Goal: Information Seeking & Learning: Check status

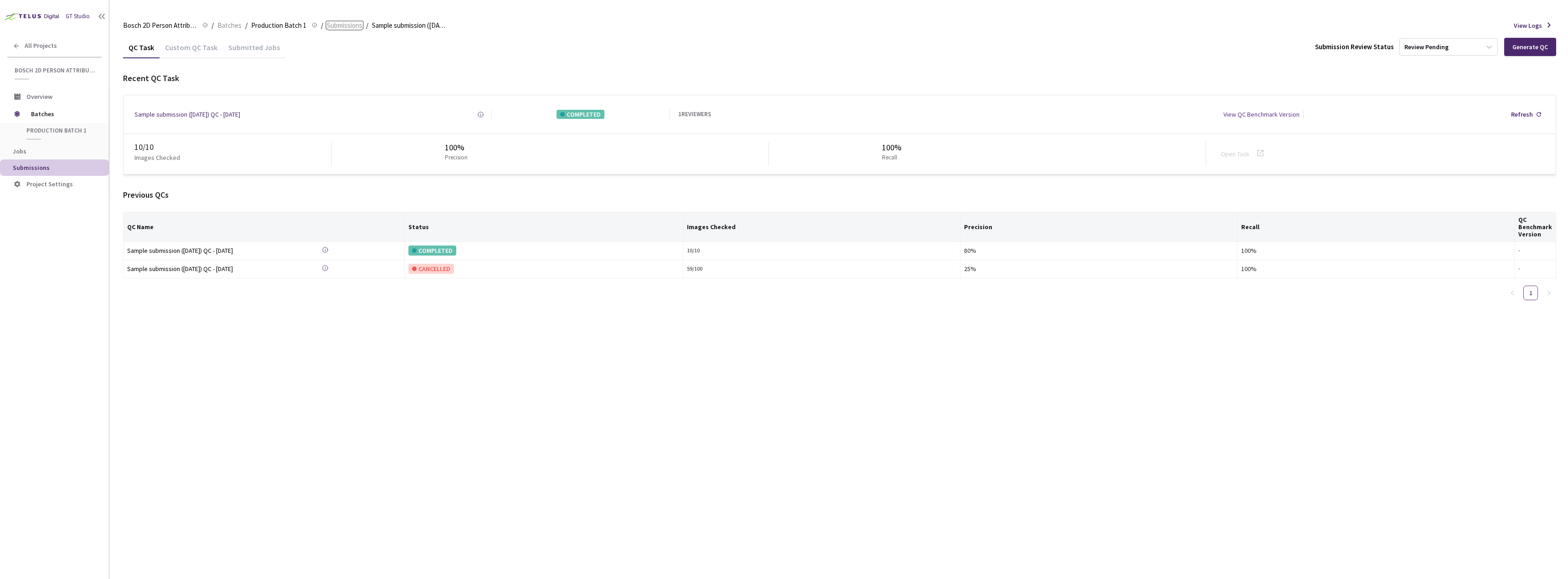
click at [357, 27] on span "Submissions" at bounding box center [345, 25] width 36 height 11
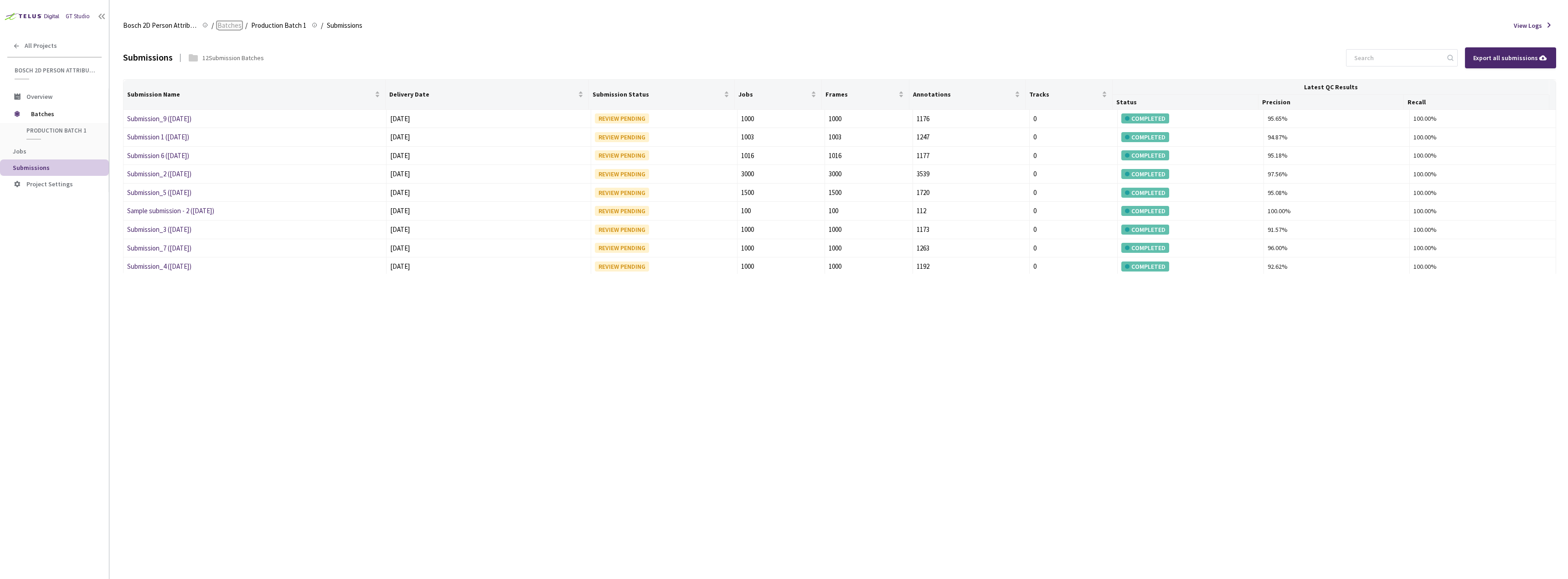
click at [234, 24] on span "Batches" at bounding box center [229, 25] width 24 height 11
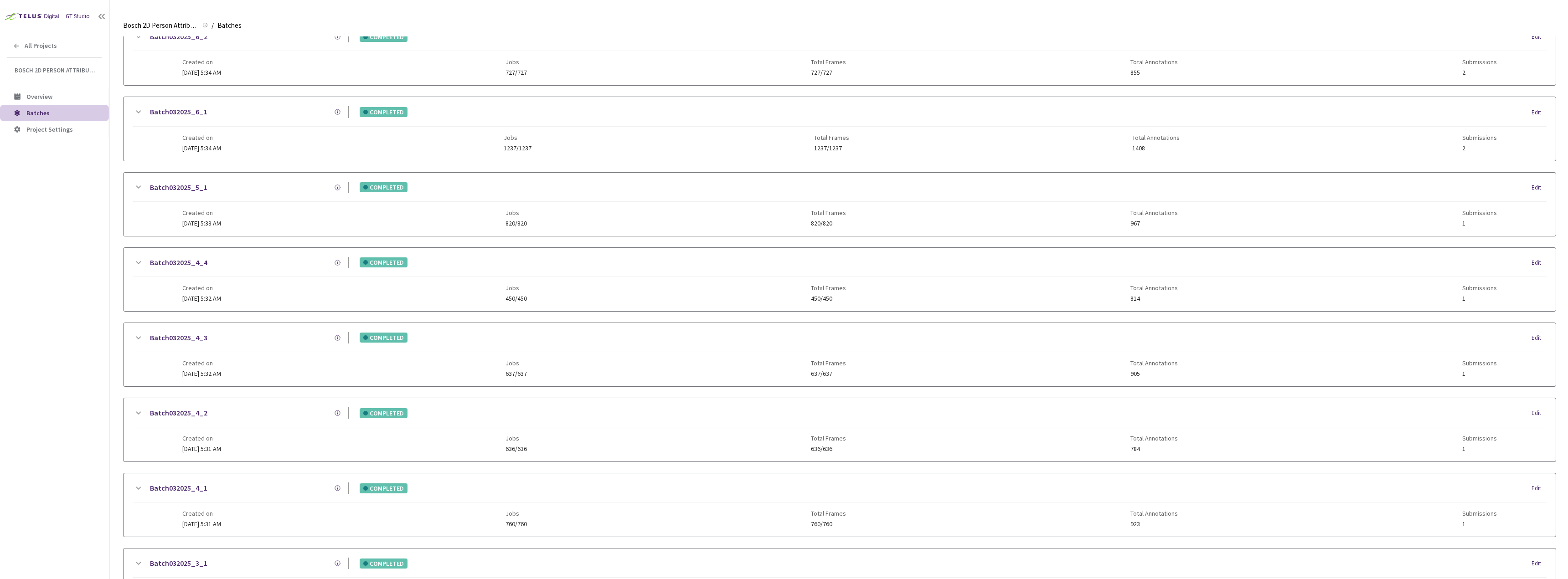
scroll to position [733, 0]
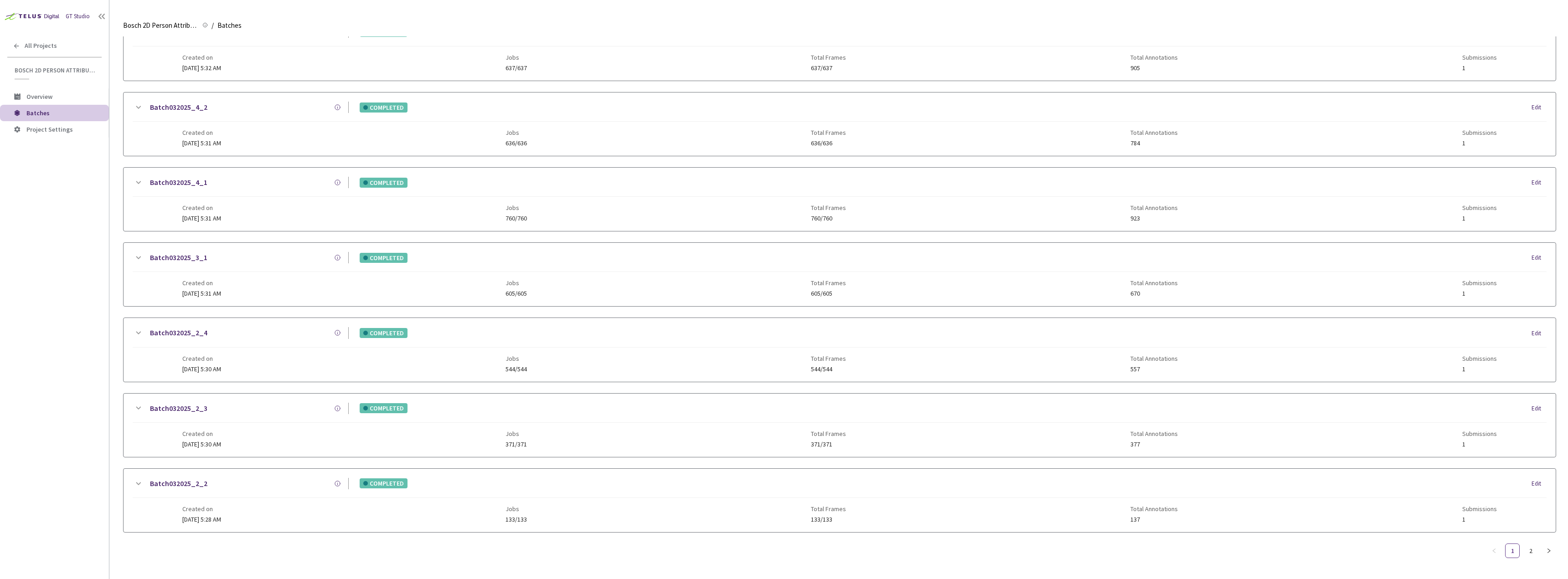
click at [410, 47] on div "Created on [DATE] 5:32 AM Jobs 637/637 Total Frames 637/637 Total Annotations 9…" at bounding box center [840, 59] width 1315 height 25
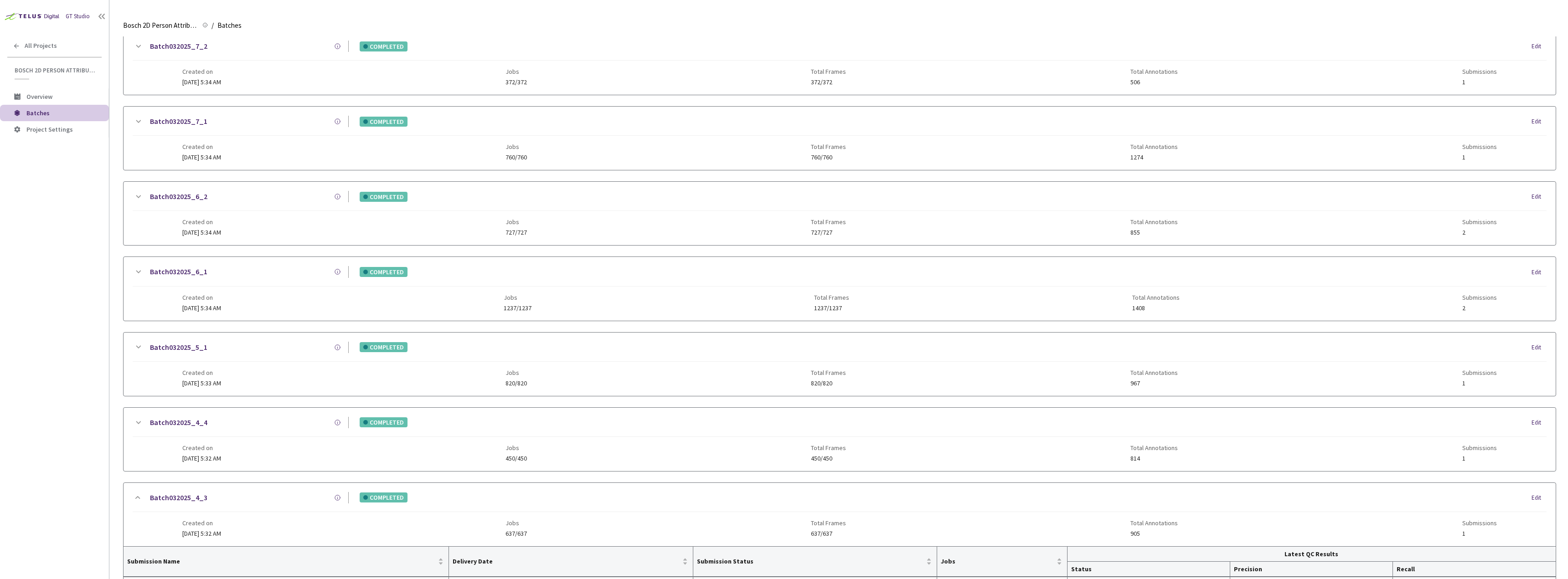
scroll to position [95, 0]
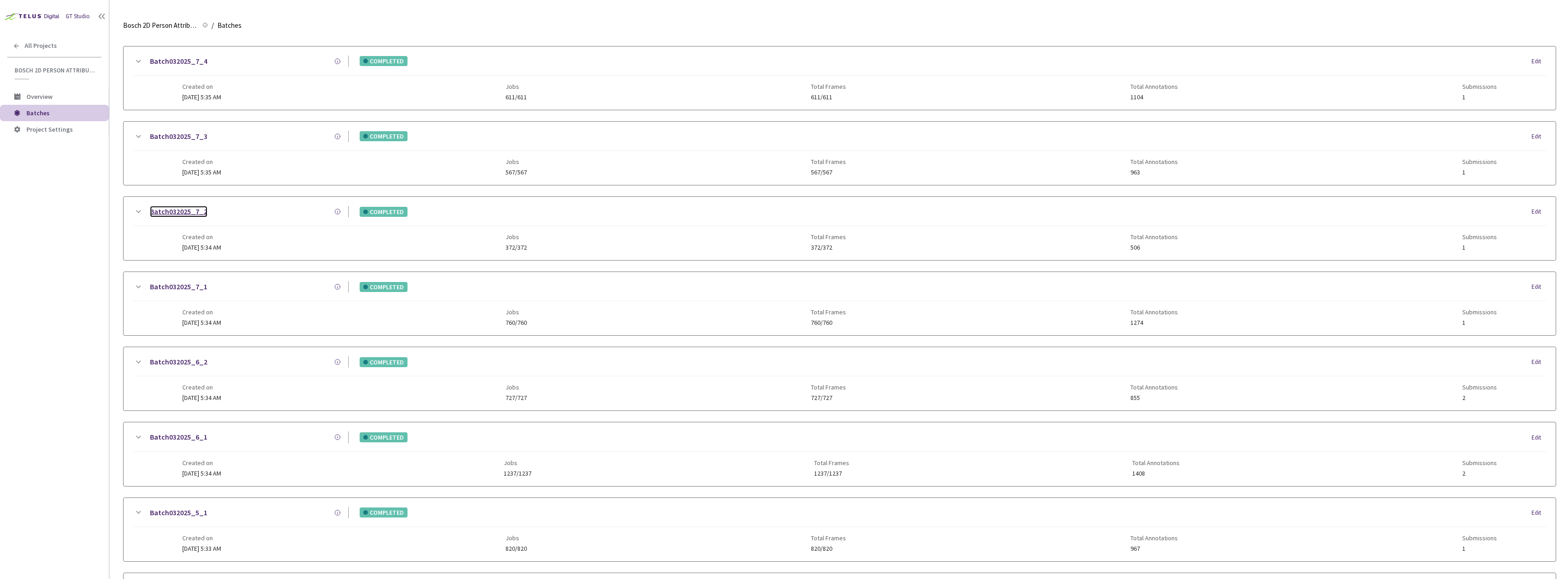
click at [176, 211] on link "Batch032025_7_2" at bounding box center [178, 211] width 57 height 11
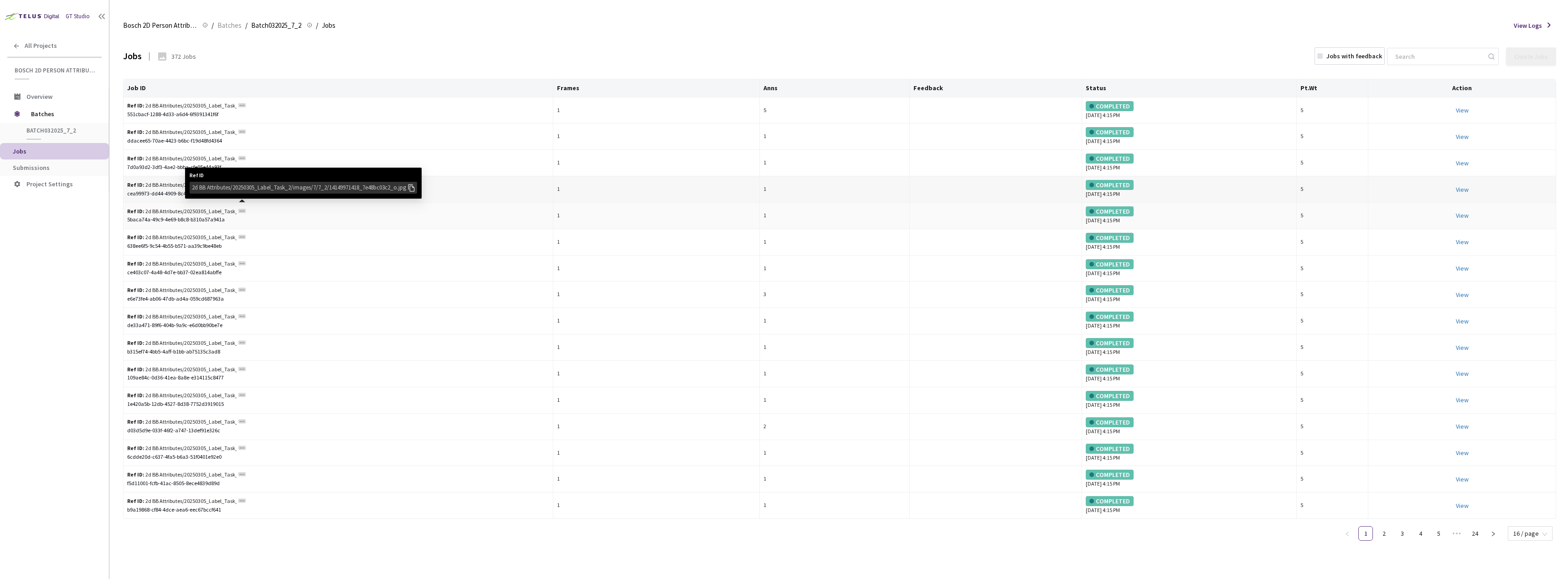
click at [416, 188] on icon at bounding box center [411, 188] width 10 height 10
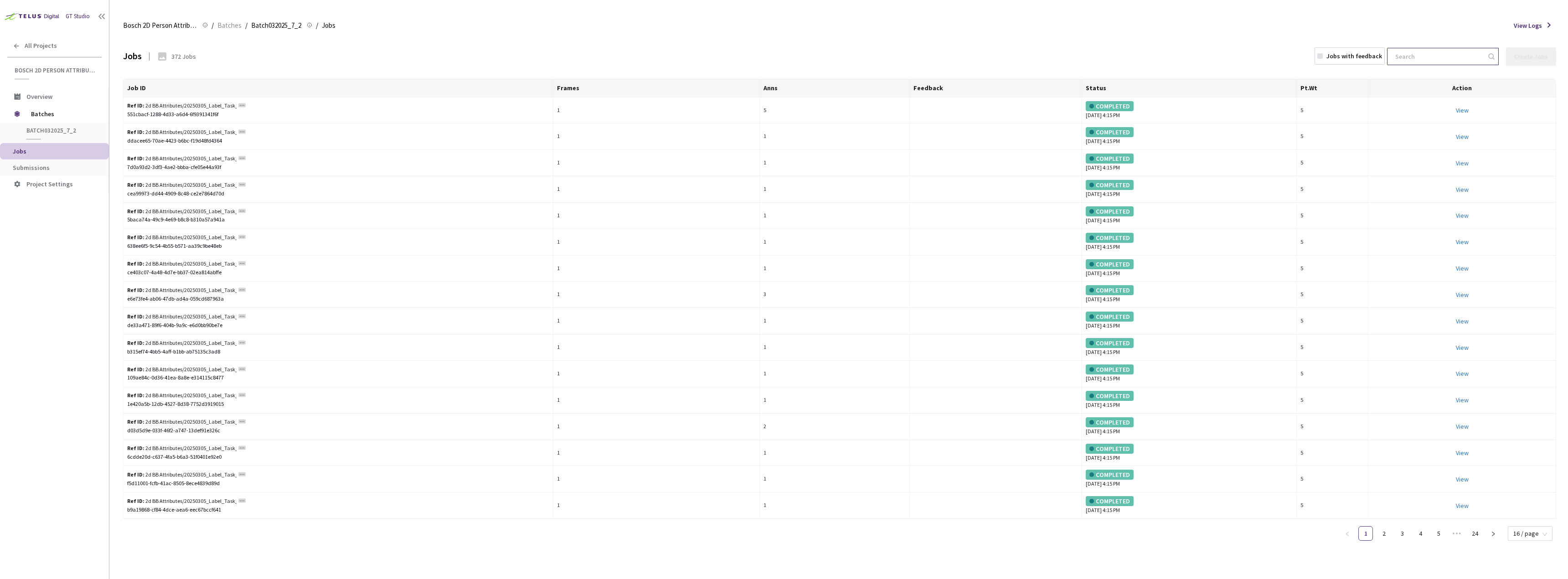
click at [1457, 54] on input at bounding box center [1438, 56] width 97 height 16
paste input "2d BB Attributes20250305_Label_Task_2images77_214149971418_7e48bc03c2_o.jpg"
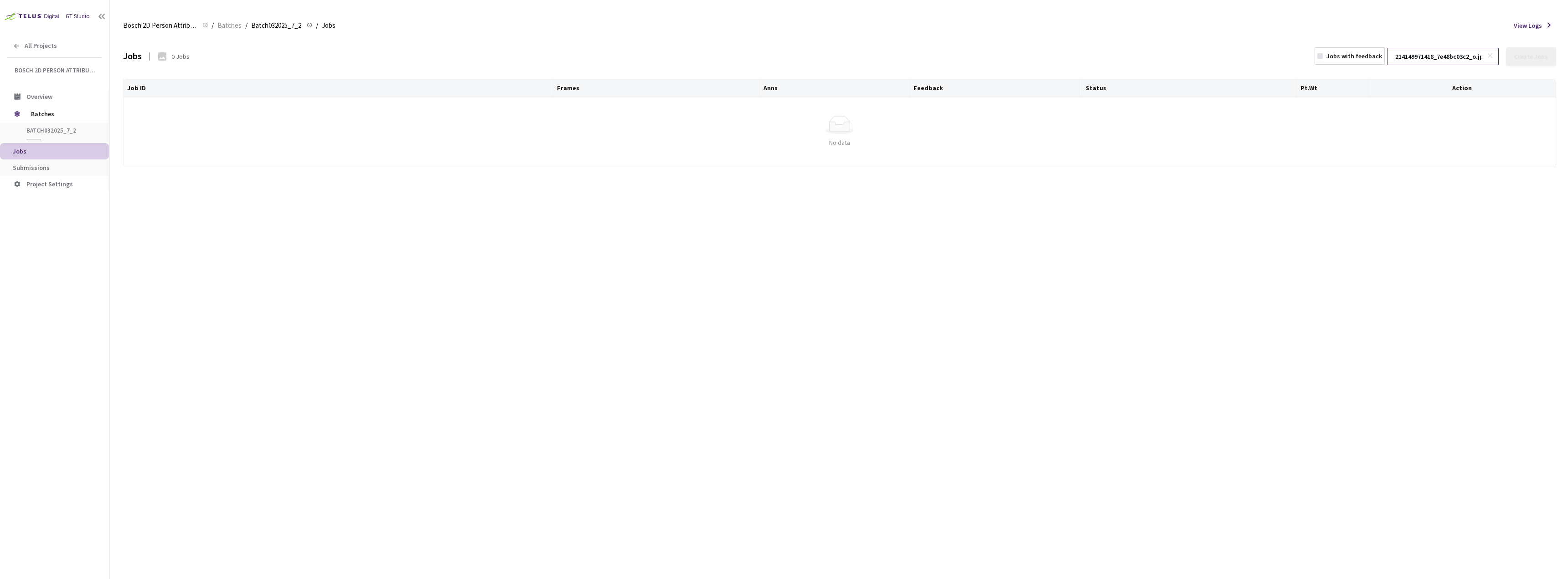
scroll to position [0, 14]
type input "214149971418_7e48bc03c2_o.jpg"
click at [1492, 54] on icon at bounding box center [1490, 56] width 7 height 7
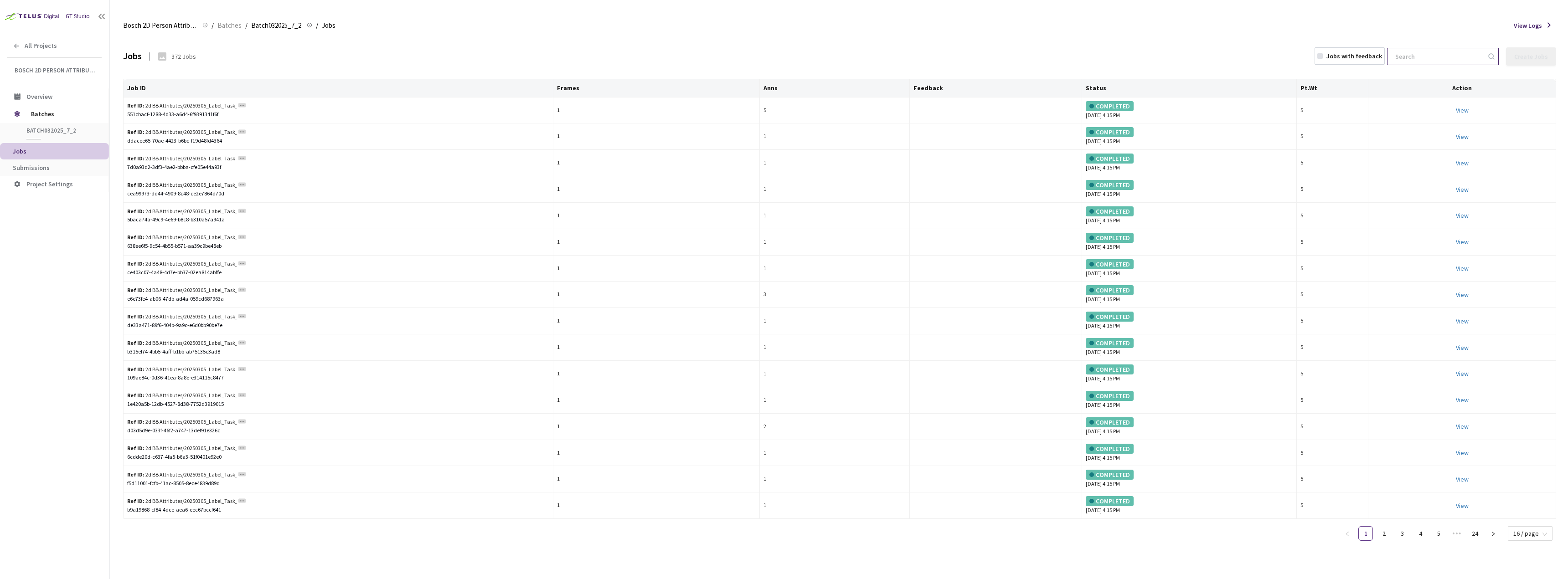
click at [1465, 55] on input at bounding box center [1438, 56] width 97 height 16
paste input "2d BB Attributes20250305_Label_Task_2images77_214149971418_7e48bc03c2_o.jpg"
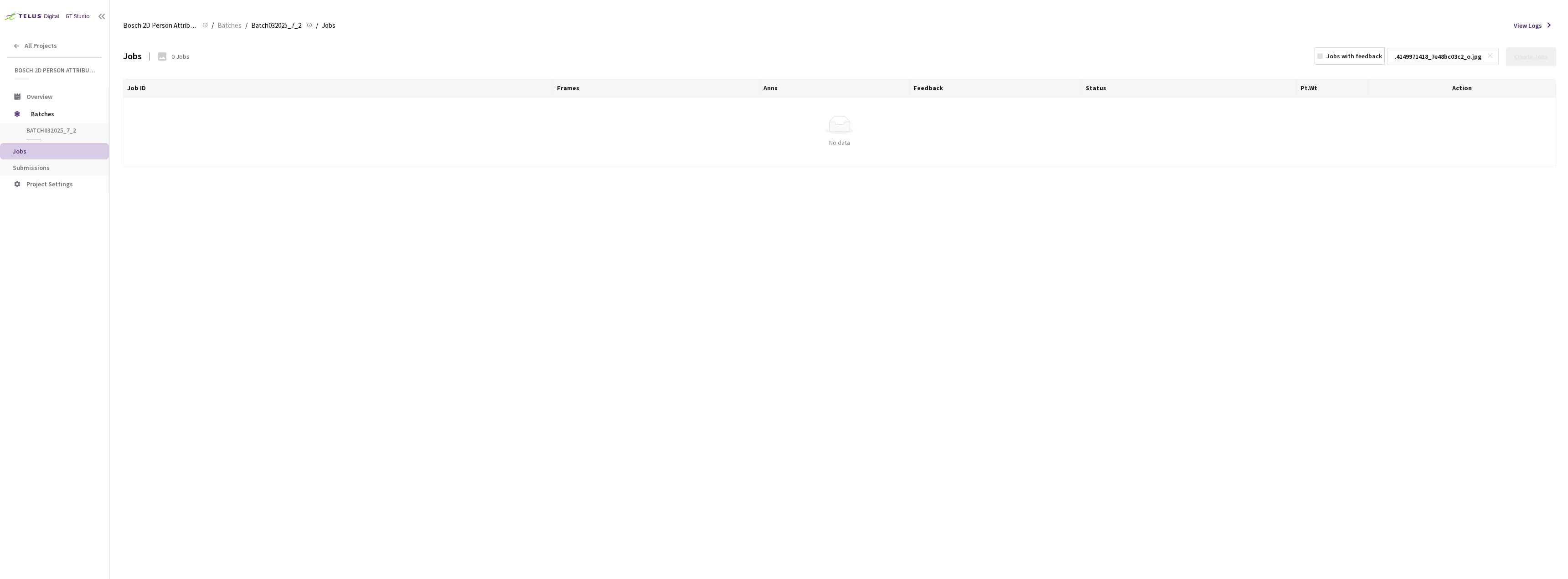
type input "2d BB Attributes20250305_Label_Task_2images77_214149971418_7e48bc03c2_o.jpg"
click at [1494, 57] on icon at bounding box center [1490, 56] width 7 height 7
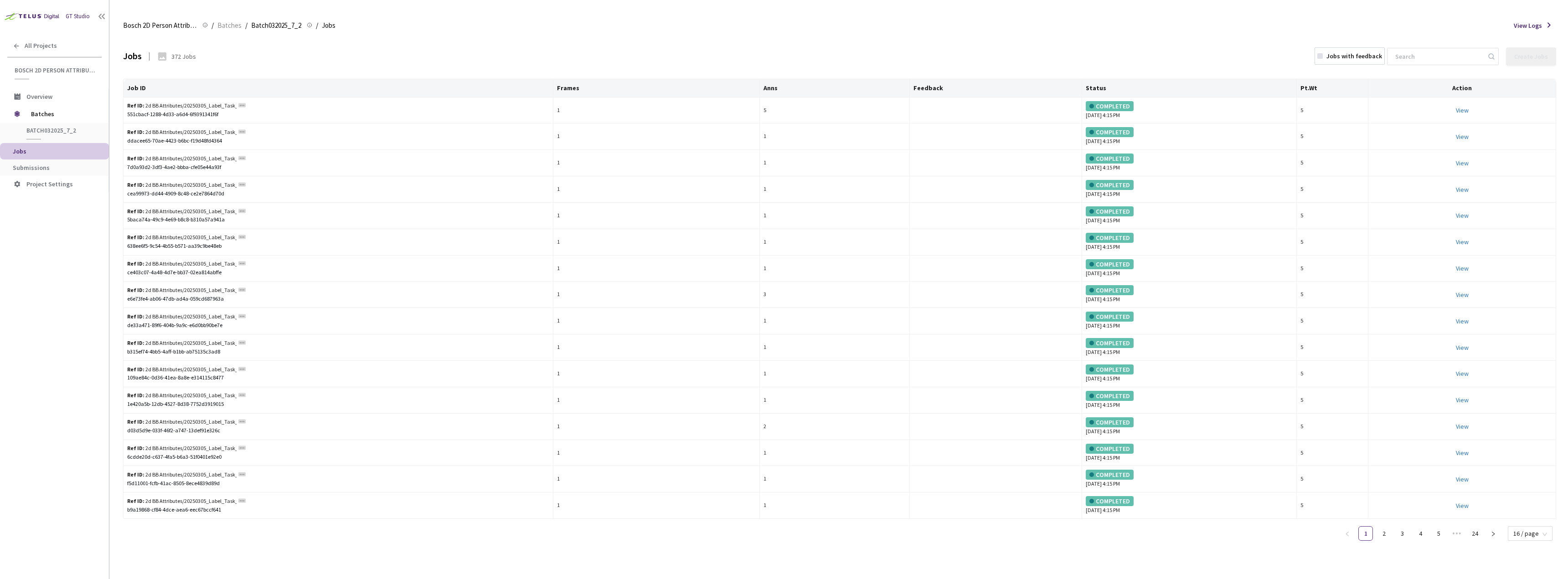
click at [1363, 55] on div "Jobs with feedback" at bounding box center [1354, 56] width 55 height 9
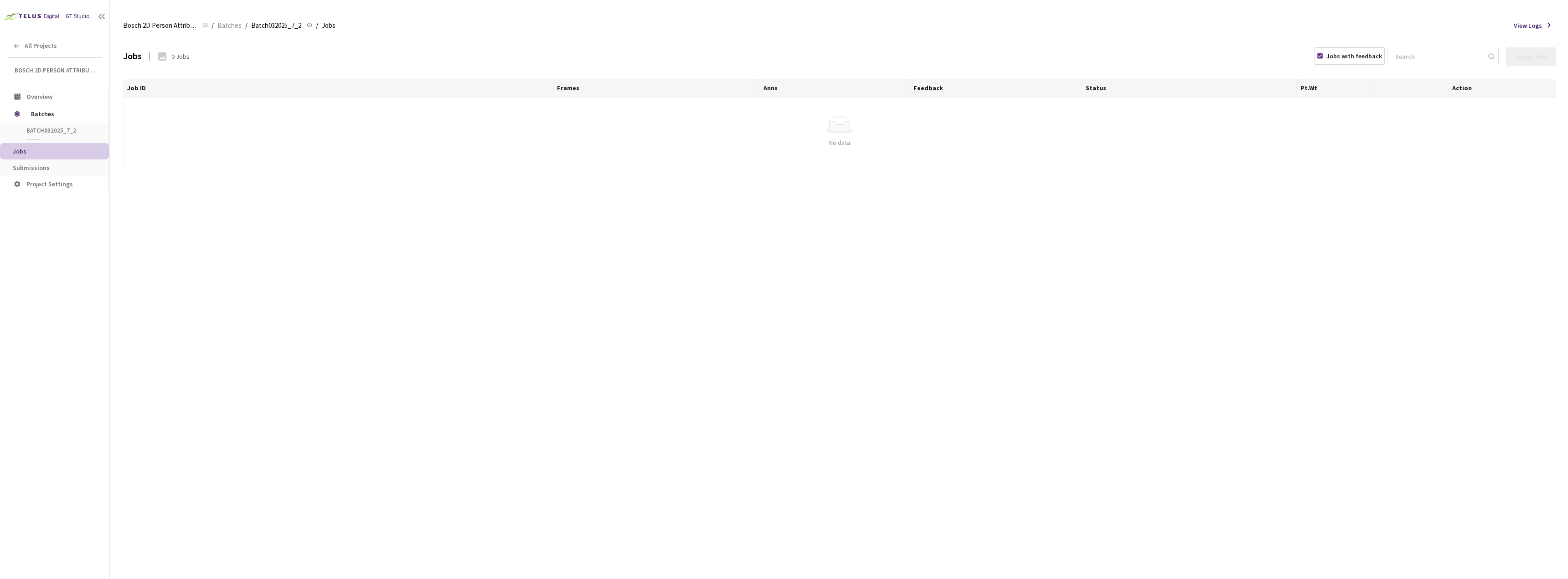
click at [1363, 55] on div "Jobs with feedback" at bounding box center [1354, 56] width 55 height 9
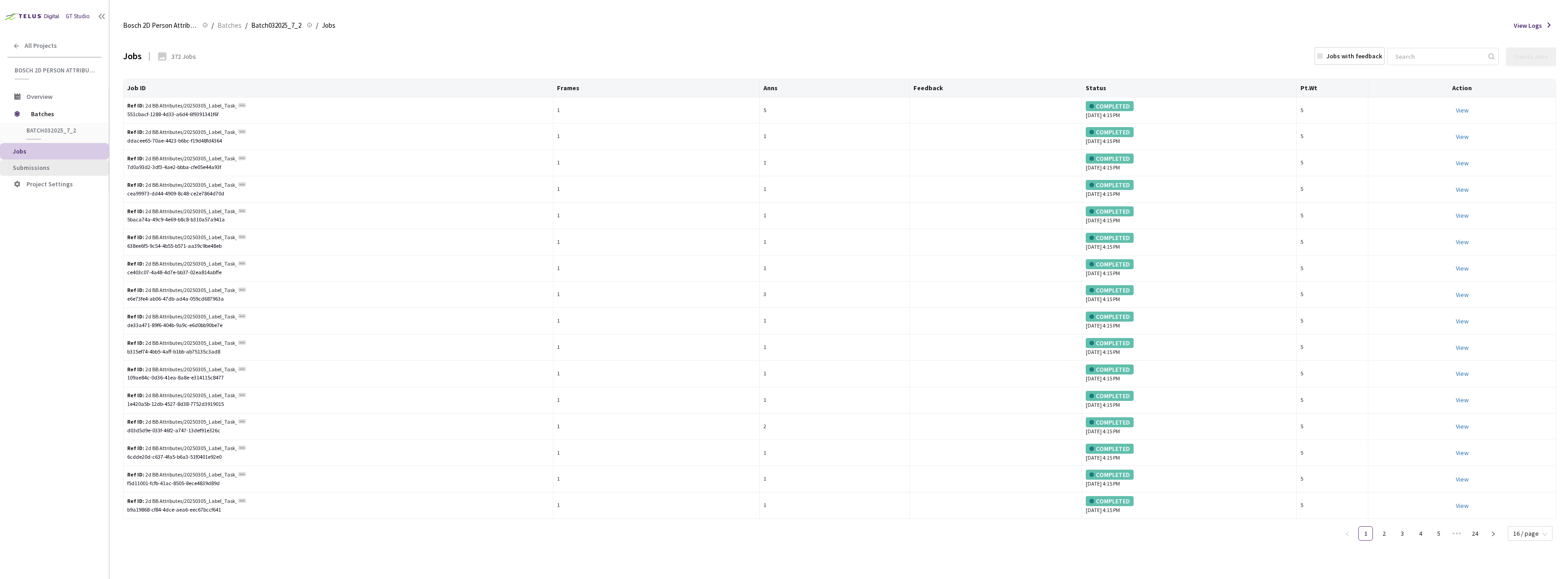
click at [65, 172] on li "Submissions" at bounding box center [55, 167] width 109 height 16
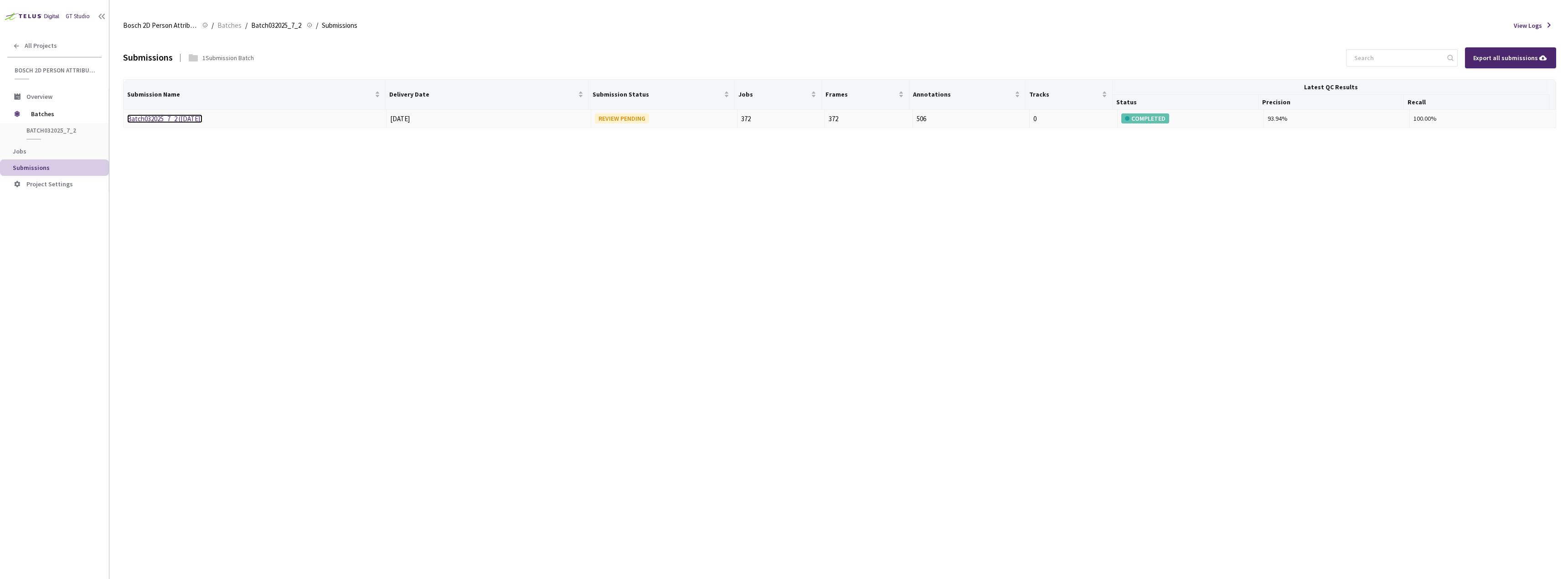
click at [170, 118] on link "Batch032025_7_2 ([DATE])" at bounding box center [165, 118] width 75 height 9
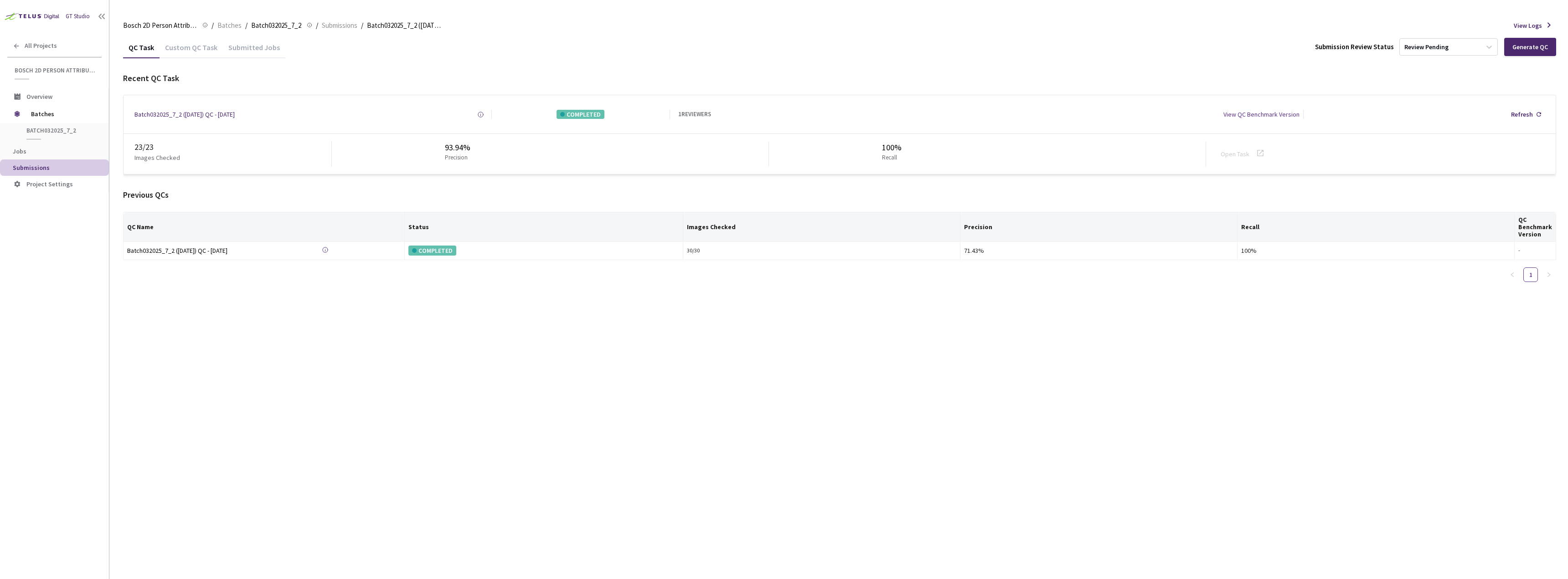
click at [240, 49] on div "Submitted Jobs" at bounding box center [254, 51] width 63 height 16
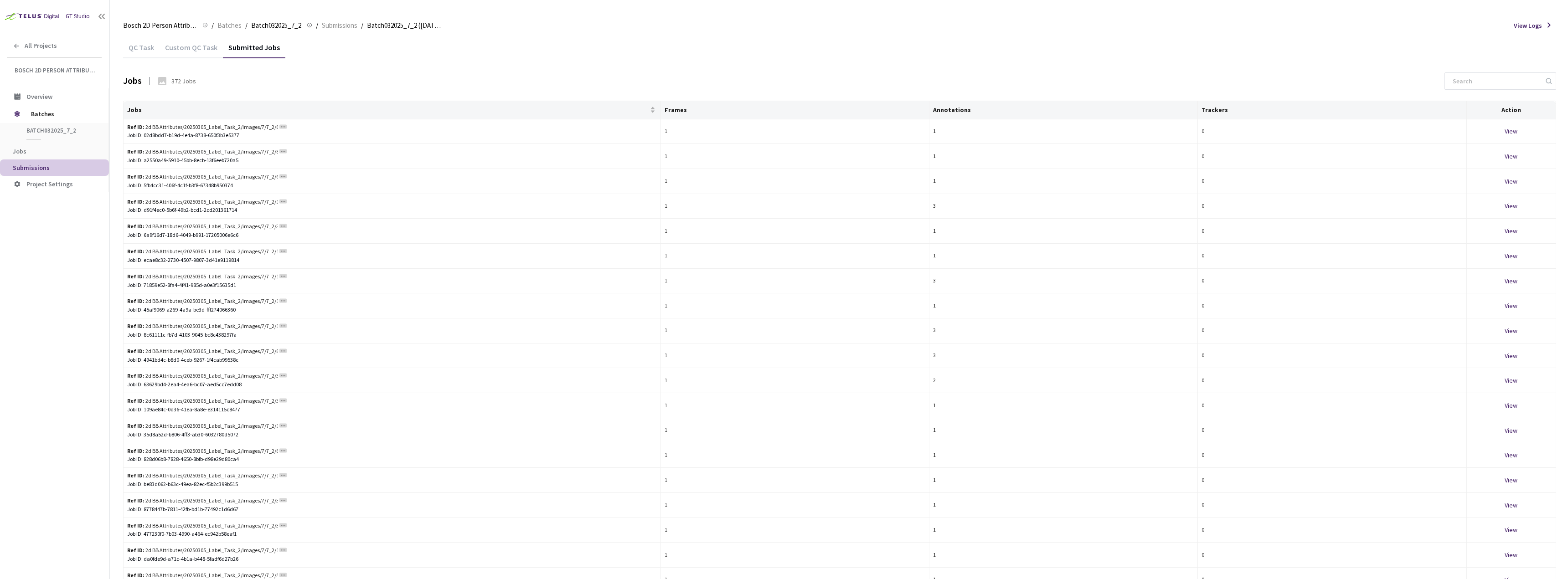
click at [185, 50] on div "Custom QC Task" at bounding box center [191, 51] width 63 height 16
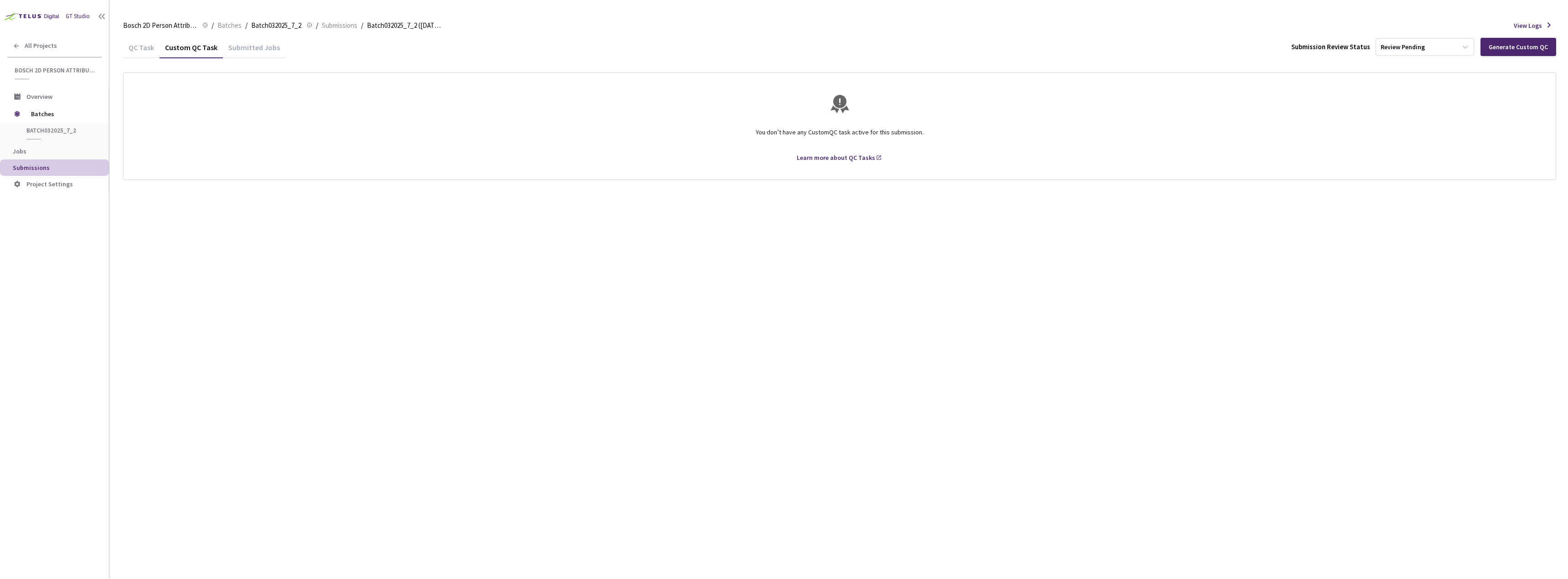
click at [140, 47] on div "QC Task" at bounding box center [141, 51] width 36 height 16
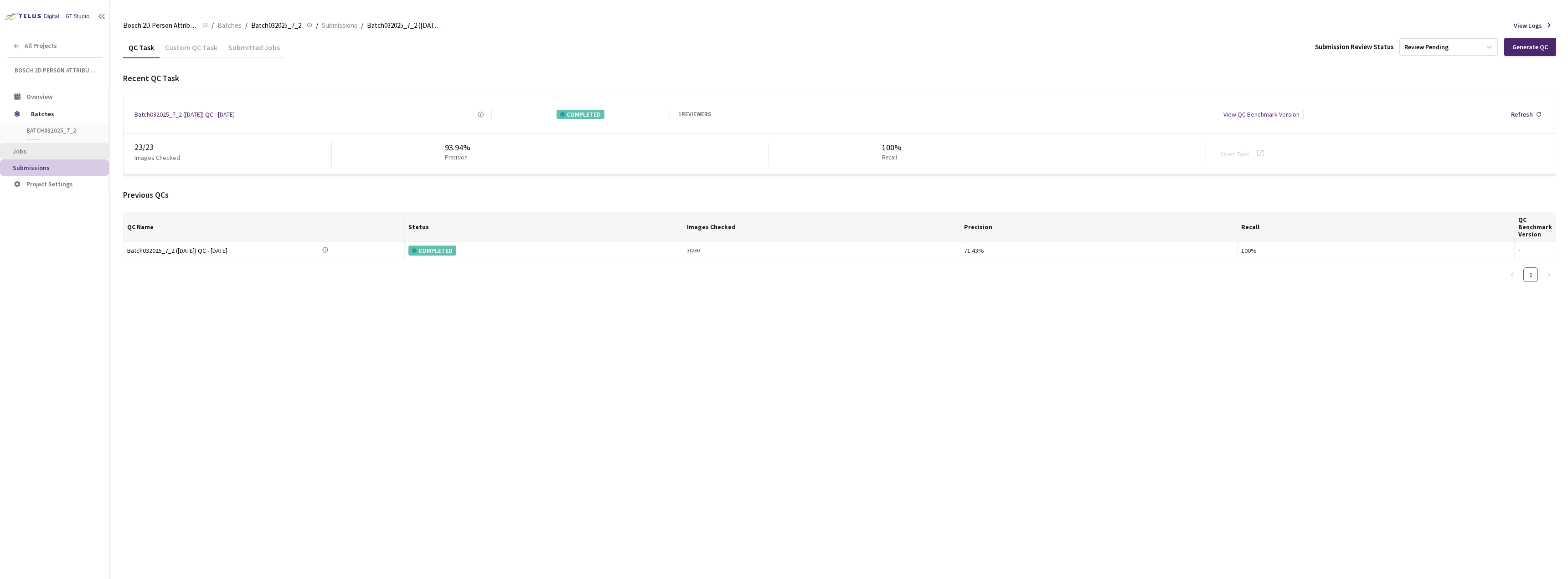
click at [14, 151] on span "Jobs" at bounding box center [19, 151] width 14 height 8
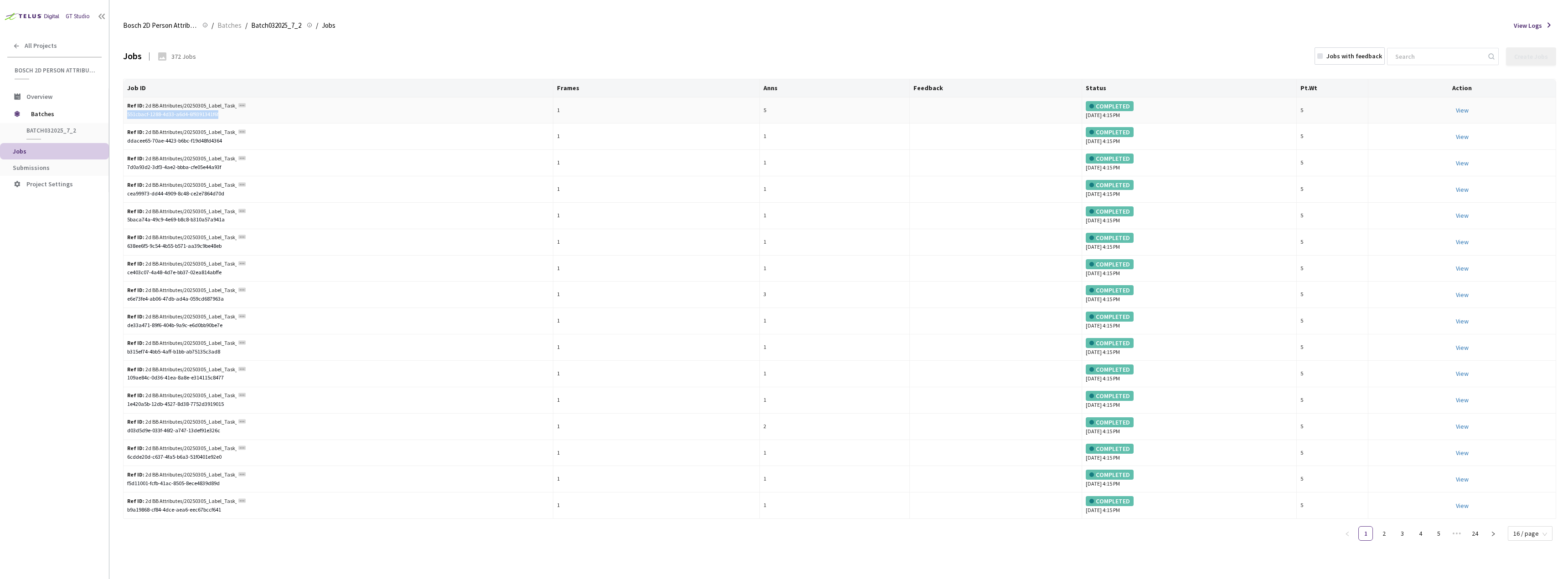
drag, startPoint x: 209, startPoint y: 113, endPoint x: 124, endPoint y: 120, distance: 85.3
click at [124, 120] on td "Ref ID: 2d BB Attributes/20250305_Label_Task_2/images/7/7_2/12202247805_46ab17c…" at bounding box center [338, 111] width 430 height 26
click at [1424, 59] on input at bounding box center [1438, 56] width 97 height 16
paste input "5e6a3d59-b7b0-4fbb-95de-498bdb08d993"
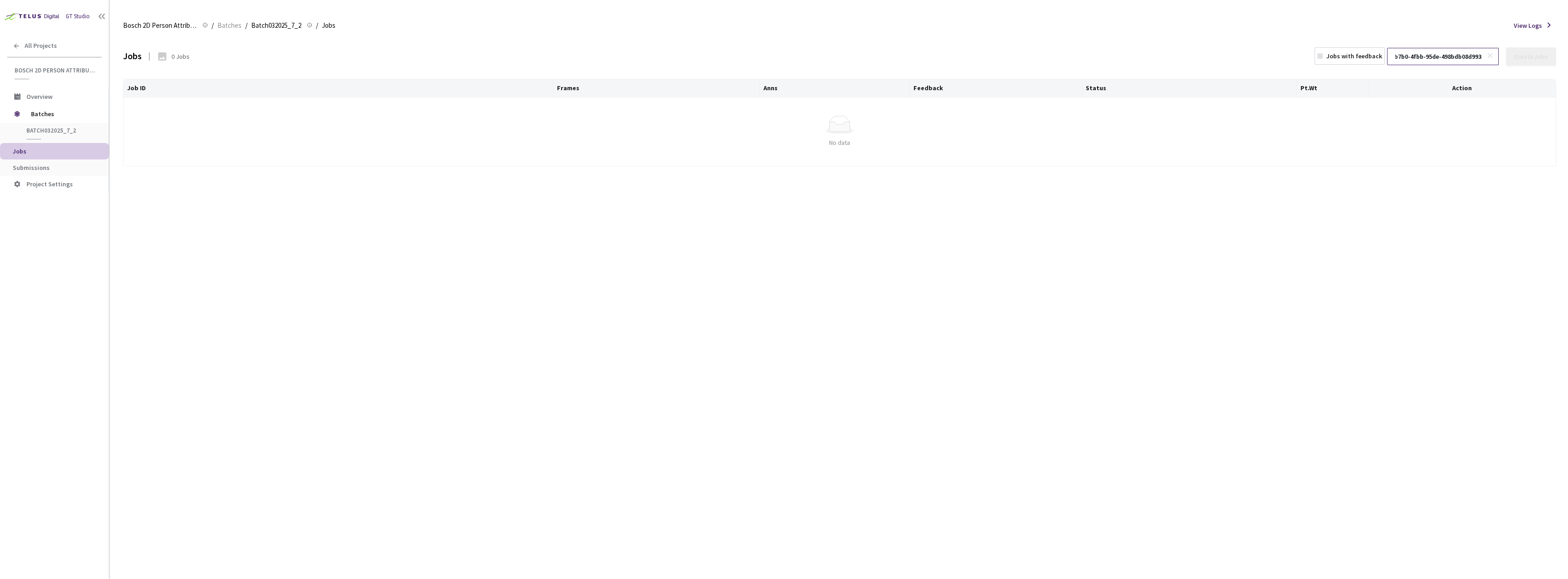
type input "5e6a3d59-b7b0-4fbb-95de-498bdb08d993"
click at [1493, 55] on rect at bounding box center [1490, 55] width 5 height 5
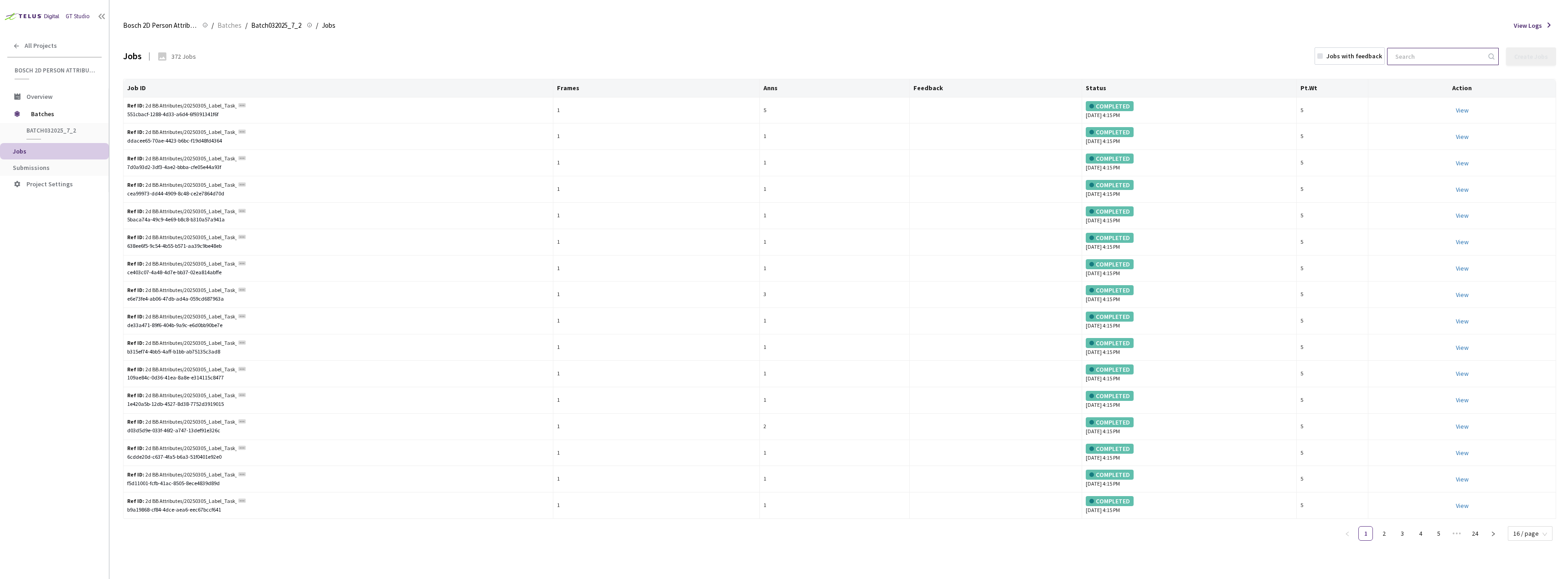
click at [1205, 41] on div "Jobs 372 Jobs Jobs with feedback Create Jobs" at bounding box center [839, 56] width 1433 height 40
click at [1526, 24] on span "View Logs" at bounding box center [1528, 26] width 28 height 9
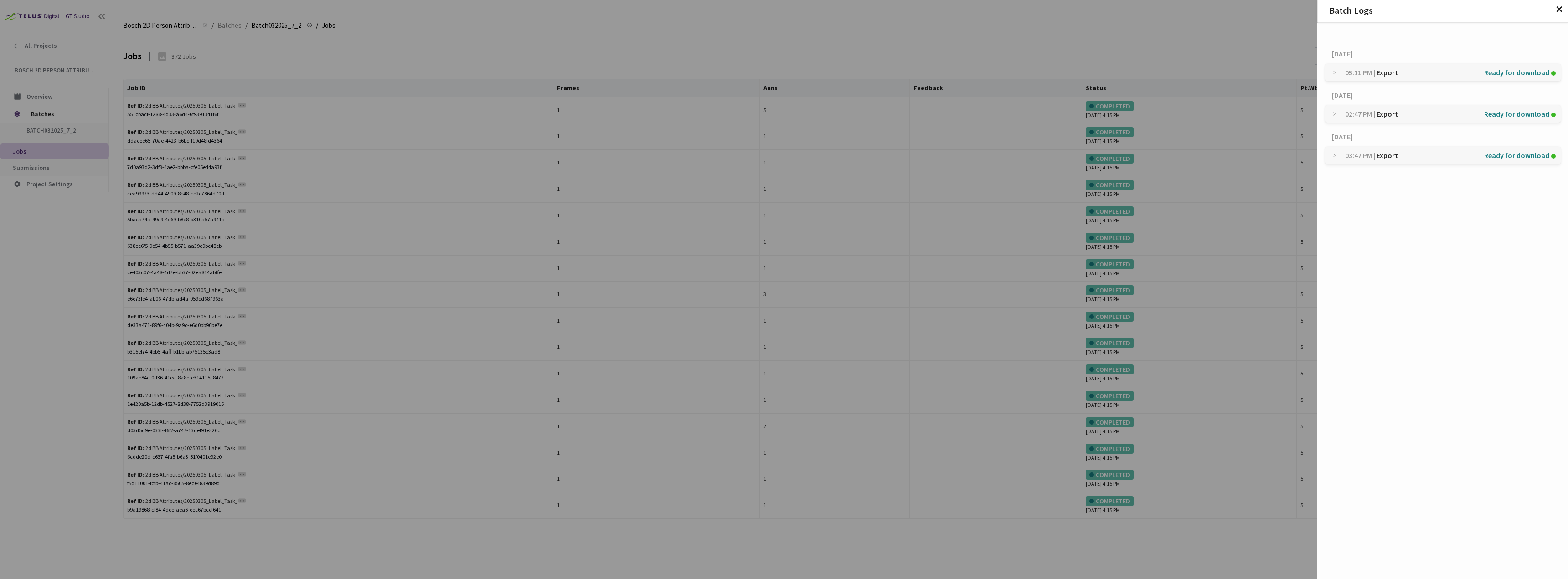
click at [1236, 38] on div "Batch Logs ✕ [DATE] 05:11 PM | Export Ready for download [DATE] 02:47 PM | Expo…" at bounding box center [784, 290] width 1568 height 579
click at [1560, 9] on span "✕" at bounding box center [1559, 9] width 8 height 10
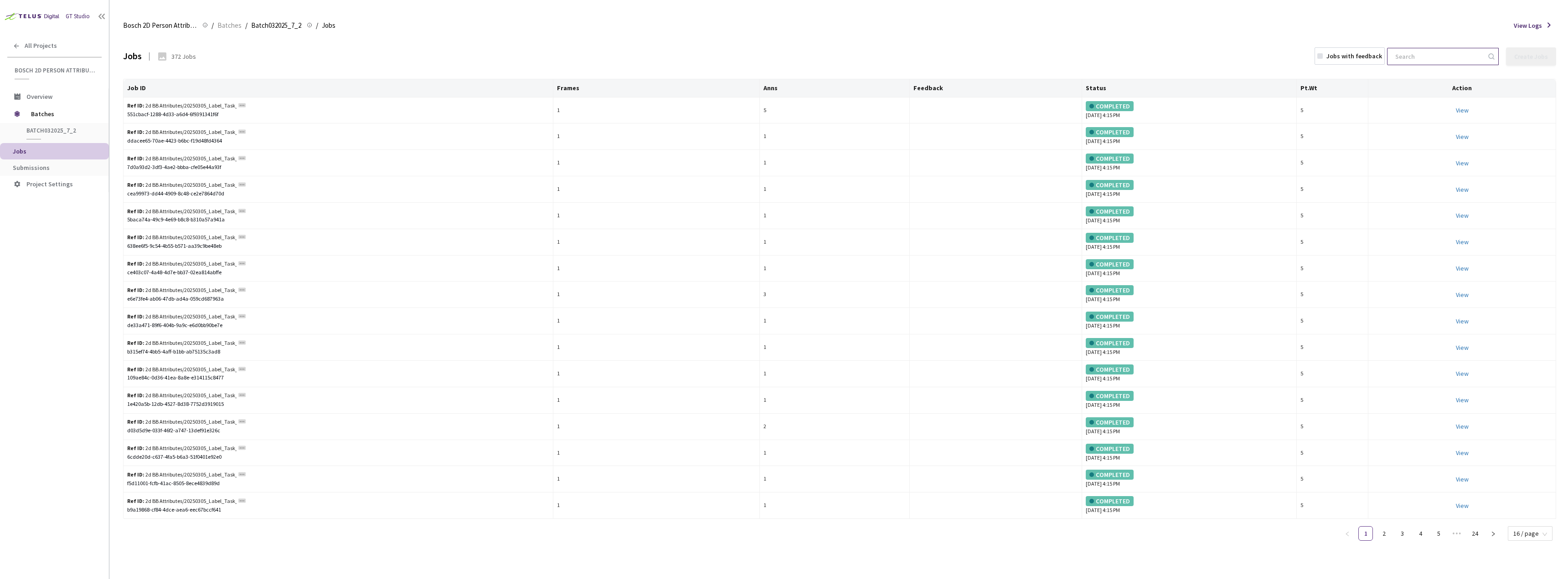
click at [1444, 60] on input at bounding box center [1438, 56] width 97 height 16
paste input "532267e5-9211-4efa-8457-6529c758b584"
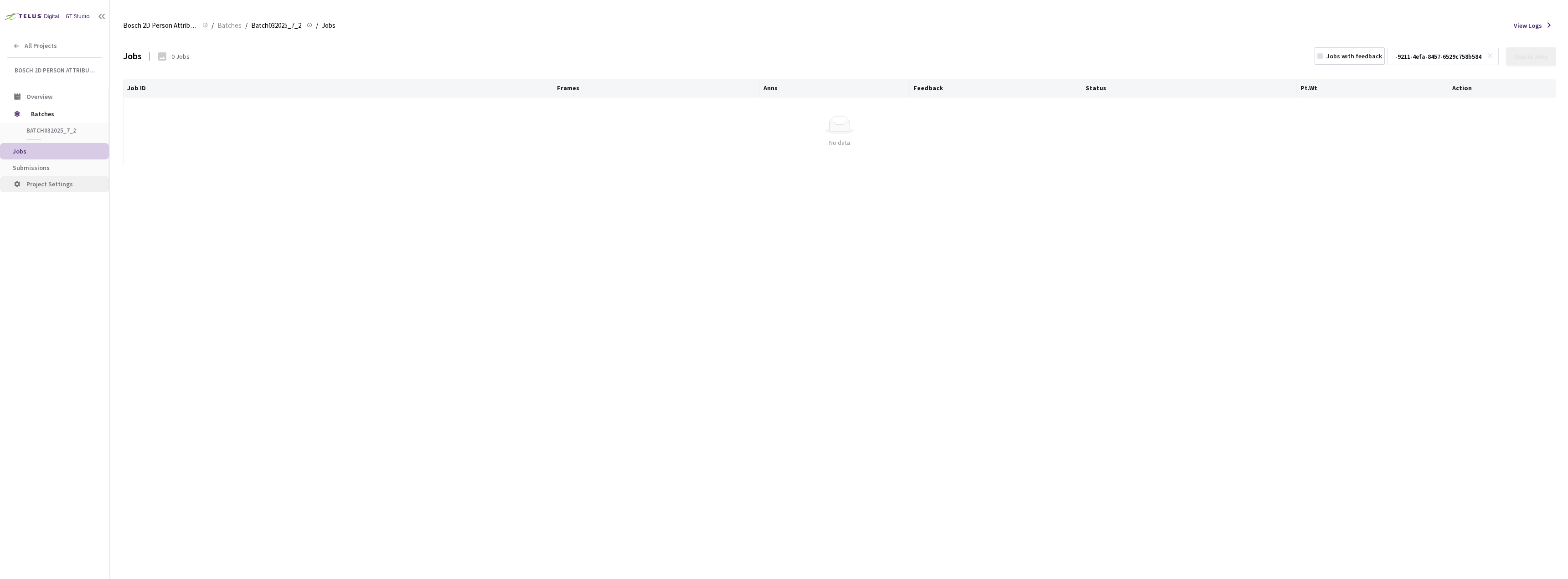
type input "532267e5-9211-4efa-8457-6529c758b584"
click at [1495, 53] on span at bounding box center [1492, 57] width 9 height 9
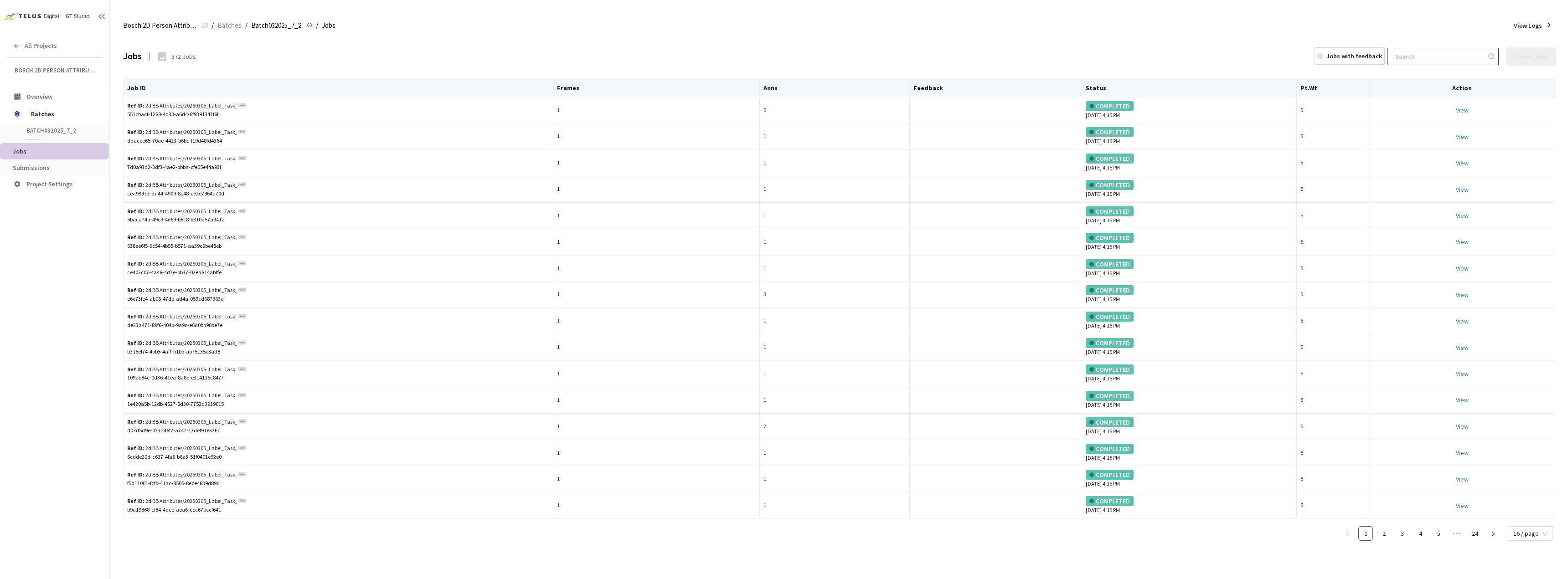
click at [1461, 57] on input at bounding box center [1438, 56] width 97 height 16
paste input "9c4e67d5-283c-44b8-80df-79fe8f8da89e"
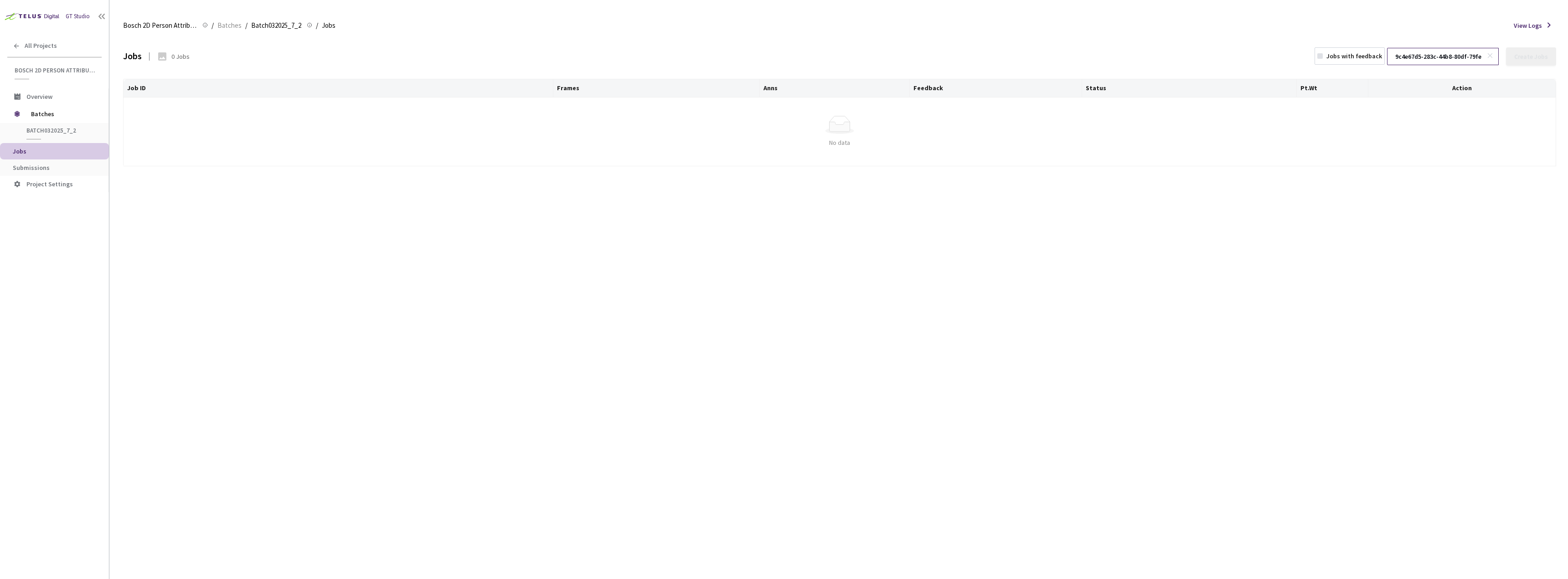
scroll to position [0, 32]
type input "9c4e67d5-283c-44b8-80df-79fe8f8da89e"
click at [1491, 55] on icon at bounding box center [1490, 56] width 7 height 7
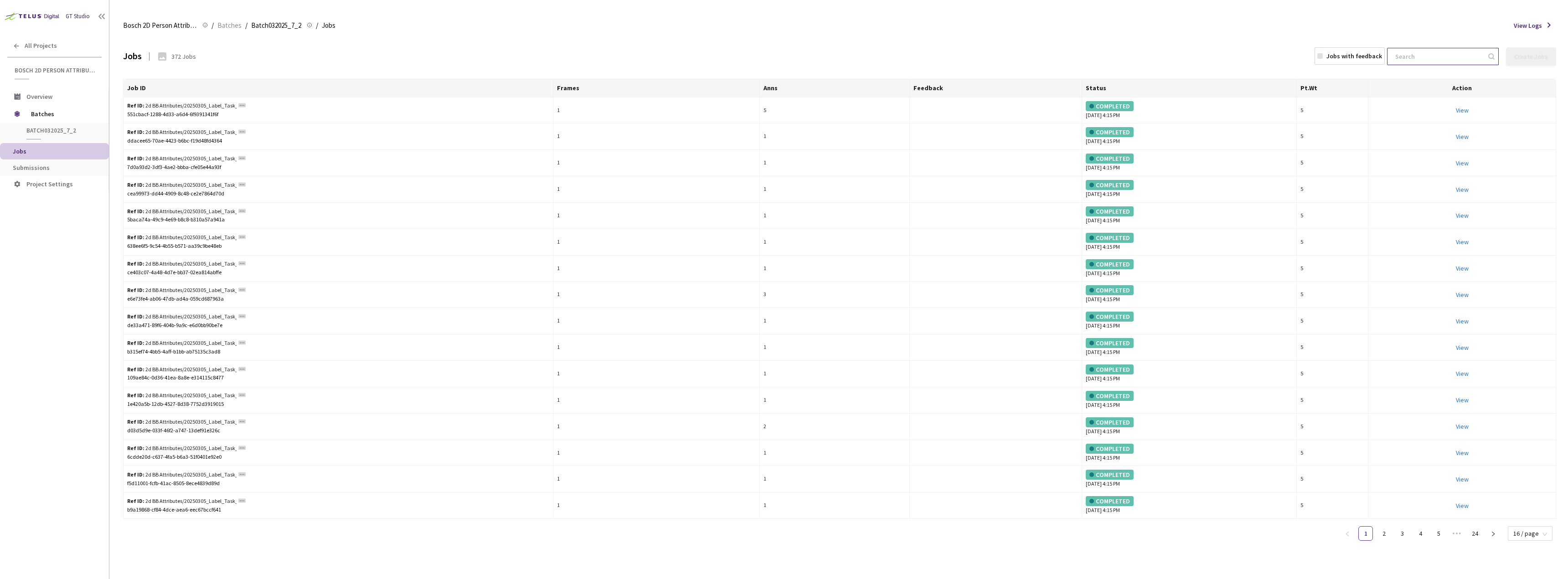
click at [1426, 63] on input at bounding box center [1438, 56] width 97 height 16
paste input "6897cd1f-7c65-4e80-895b-19d0e80b0666"
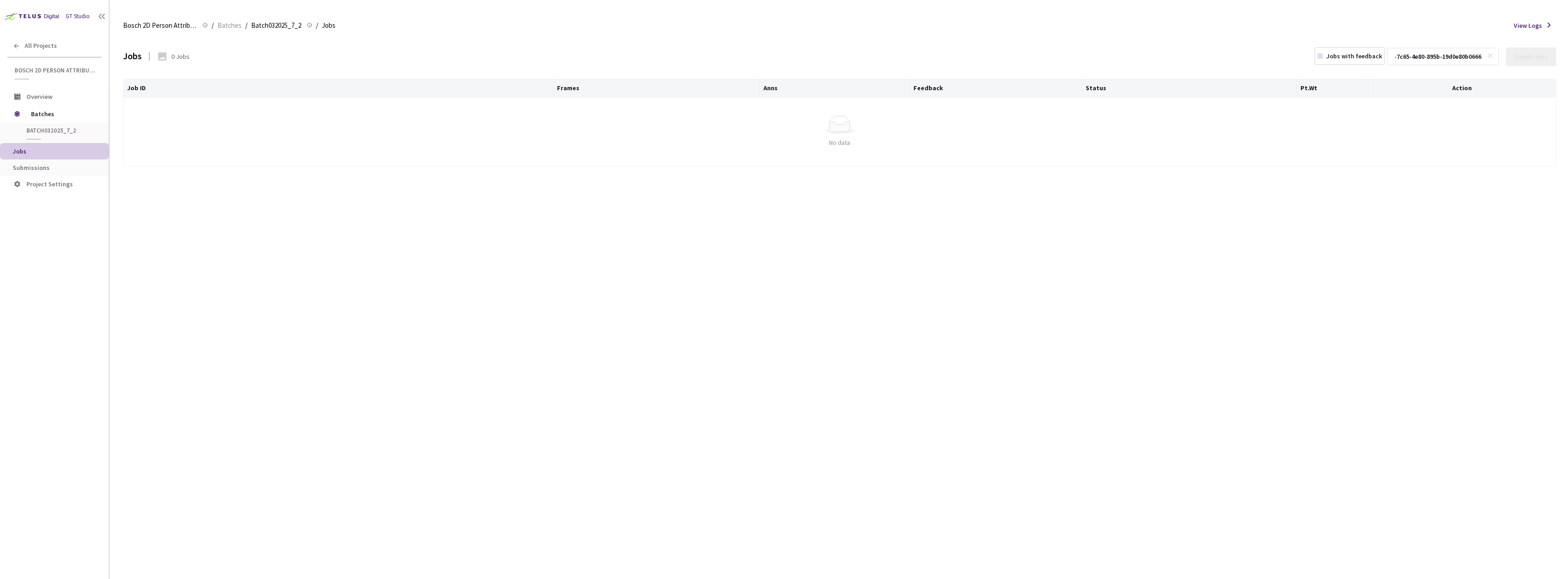
type input "6897cd1f-7c65-4e80-895b-19d0e80b0666"
click at [1493, 57] on icon at bounding box center [1490, 56] width 7 height 7
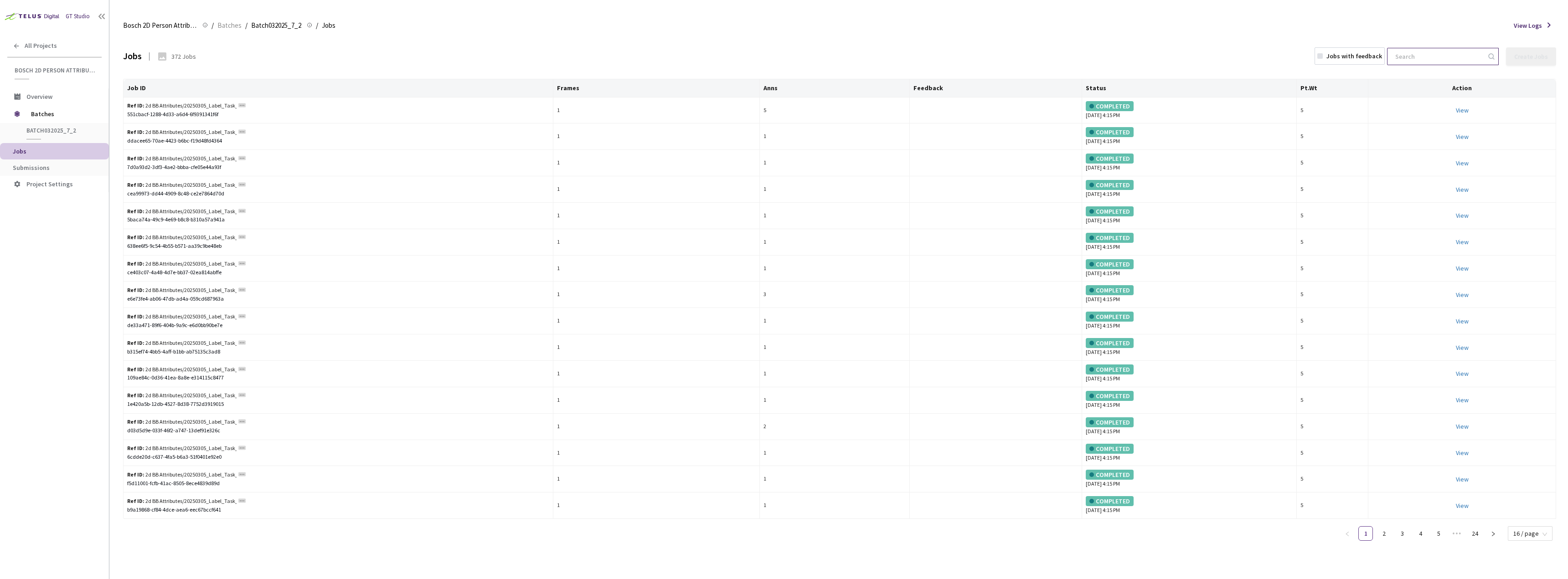
click at [1456, 55] on input at bounding box center [1438, 56] width 97 height 16
paste input "191f30e4-a83c-4527-a635-424061567092"
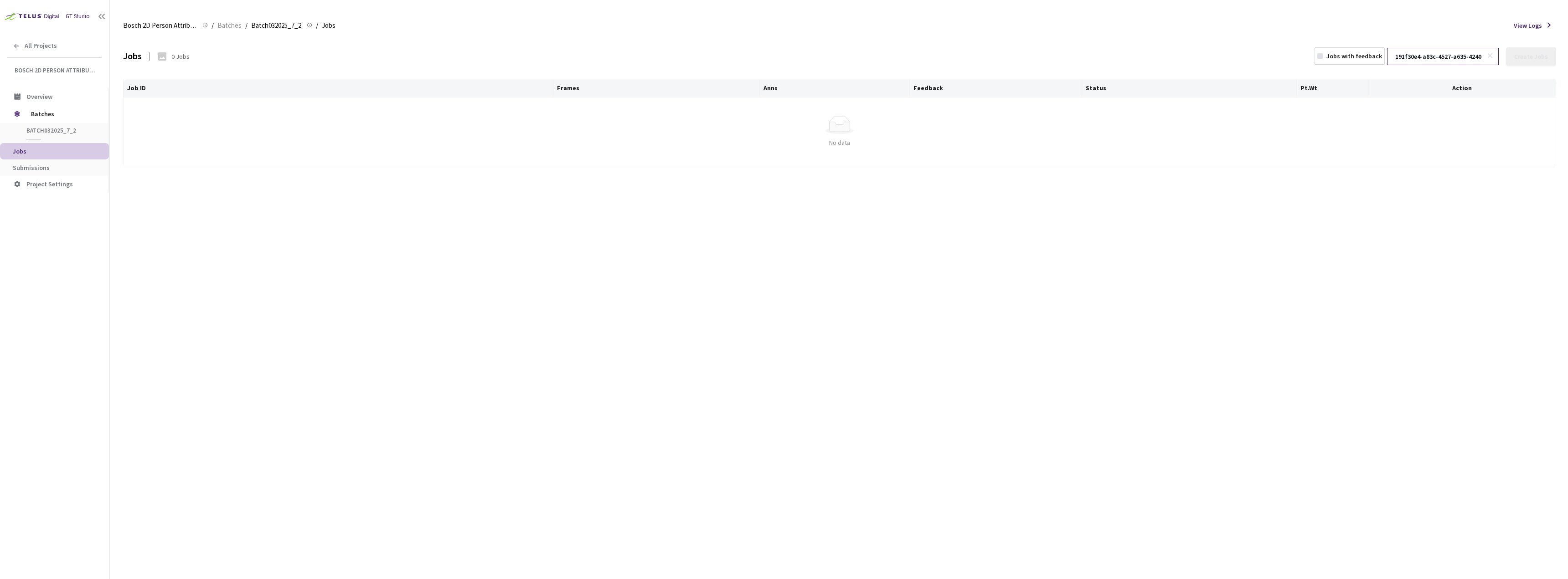
scroll to position [0, 34]
type input "191f30e4-a83c-4527-a635-424061567092"
click at [1493, 50] on div at bounding box center [1492, 56] width 9 height 16
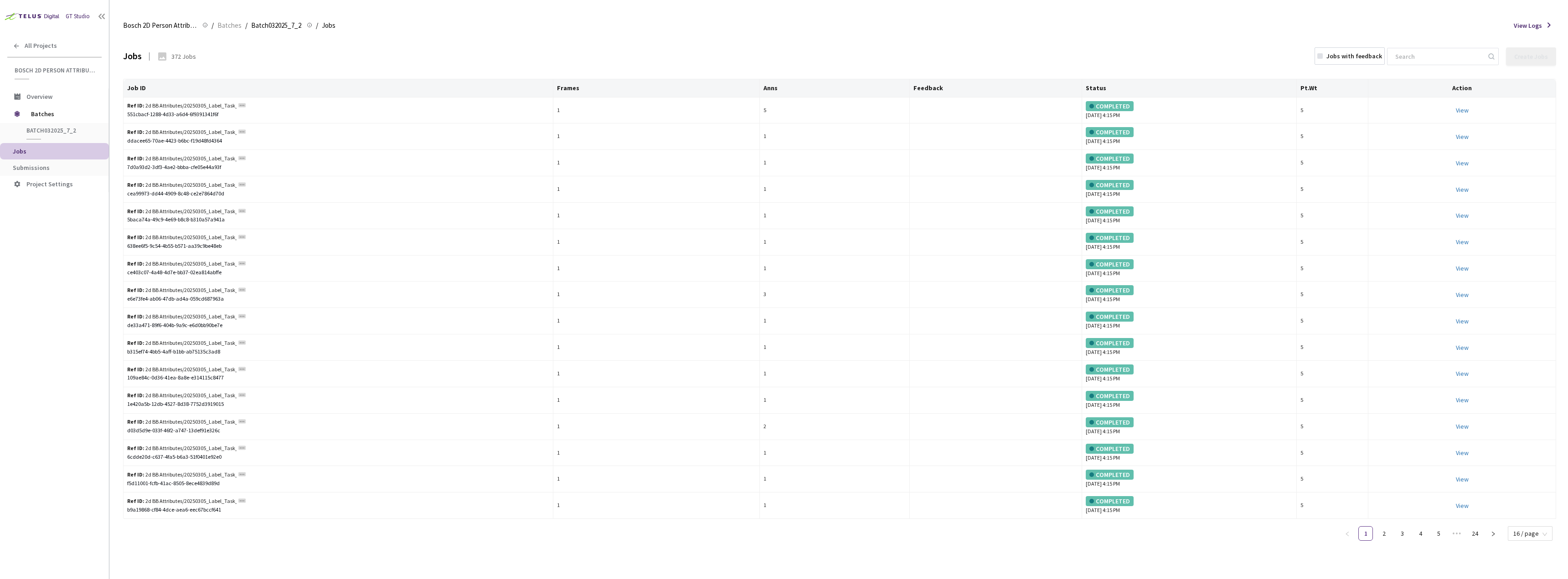
click at [1477, 54] on input at bounding box center [1438, 56] width 97 height 16
paste input "2c6d5039-8583-4efc-a096-986a5ae0e982"
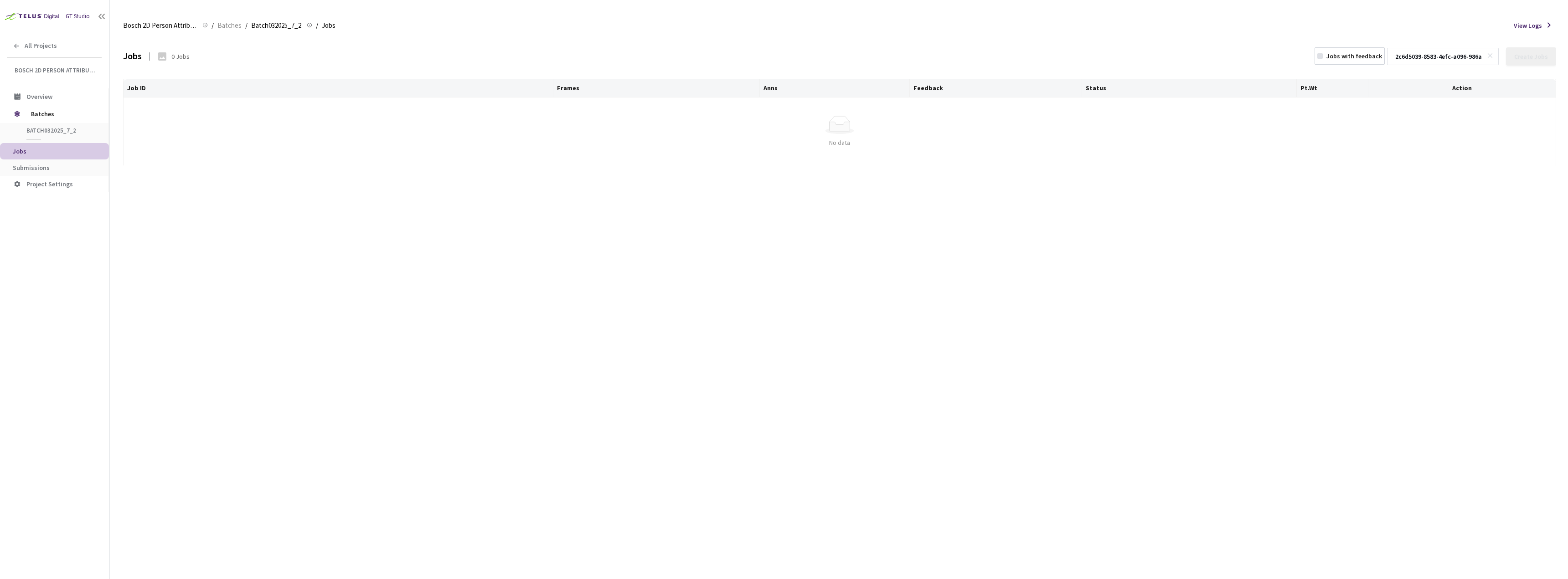
scroll to position [0, 34]
type input "2c6d5039-8583-4efc-a096-986a5ae0e982"
click at [1282, 50] on div "Jobs 0 Jobs Jobs with feedback 2c6d5039-8583-4efc-a096-986a5ae0e982 Create Jobs…" at bounding box center [839, 56] width 1433 height 40
click at [1491, 54] on icon at bounding box center [1490, 56] width 7 height 7
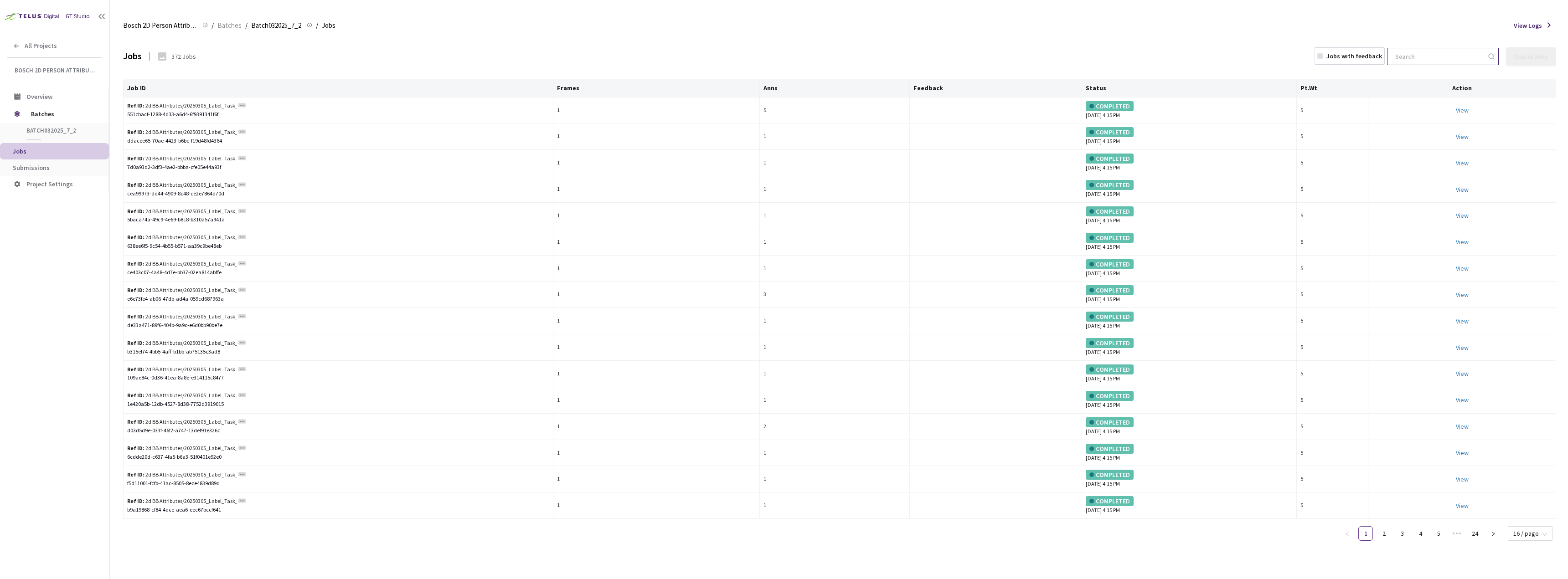
click at [1184, 41] on div "Jobs 372 Jobs Jobs with feedback Create Jobs Cannot create new jobs since all t…" at bounding box center [839, 56] width 1433 height 40
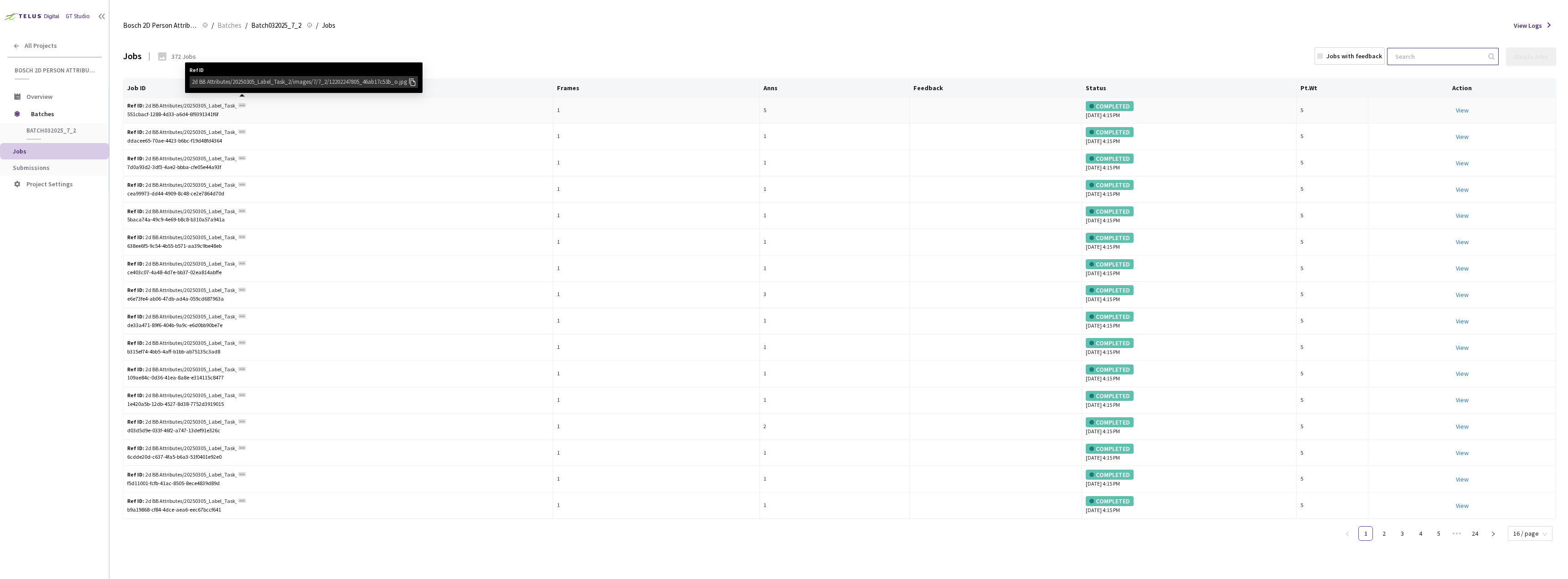
click at [417, 81] on icon at bounding box center [412, 82] width 10 height 10
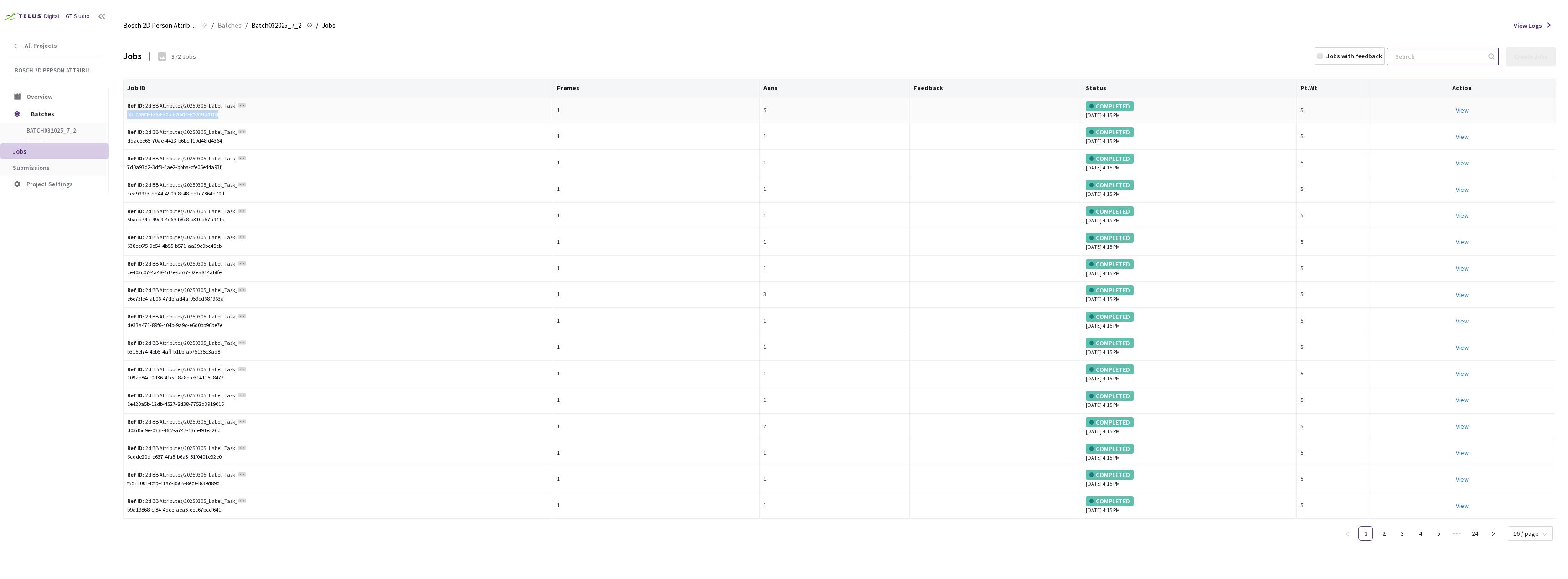
drag, startPoint x: 220, startPoint y: 114, endPoint x: 125, endPoint y: 116, distance: 95.0
click at [125, 116] on td "Ref ID: 2d BB Attributes/20250305_Label_Task_2/images/7/7_2/12202247805_46ab17c…" at bounding box center [338, 111] width 430 height 26
copy div "551cbacf-1288-4d33-a6d4-6f9391341f6f"
